Goal: Check status

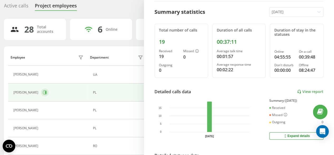
scroll to position [26, 0]
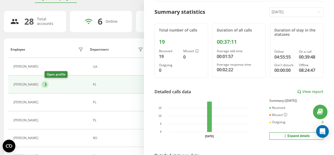
click at [46, 83] on icon at bounding box center [45, 84] width 4 height 4
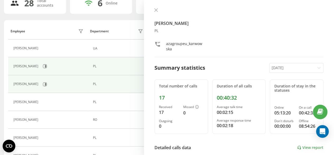
scroll to position [53, 0]
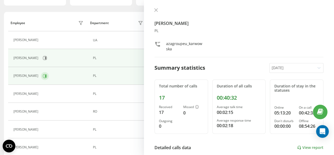
click at [41, 76] on button at bounding box center [45, 76] width 8 height 8
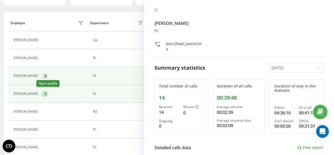
click at [43, 94] on button at bounding box center [45, 94] width 8 height 8
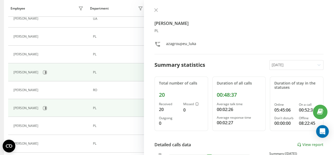
scroll to position [79, 0]
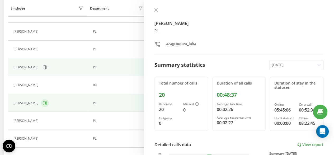
click at [47, 101] on icon at bounding box center [45, 103] width 4 height 4
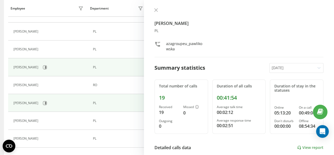
scroll to position [106, 0]
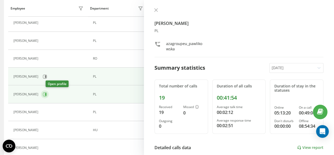
click at [47, 95] on icon at bounding box center [45, 94] width 4 height 4
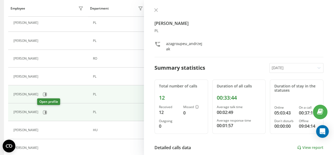
click at [45, 110] on icon at bounding box center [45, 111] width 1 height 3
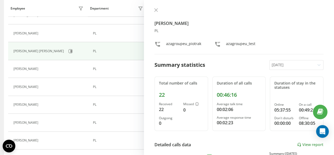
scroll to position [264, 0]
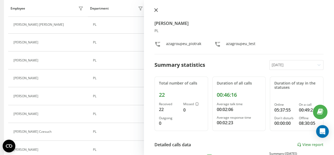
click at [157, 11] on icon at bounding box center [156, 10] width 4 height 4
